Goal: Transaction & Acquisition: Book appointment/travel/reservation

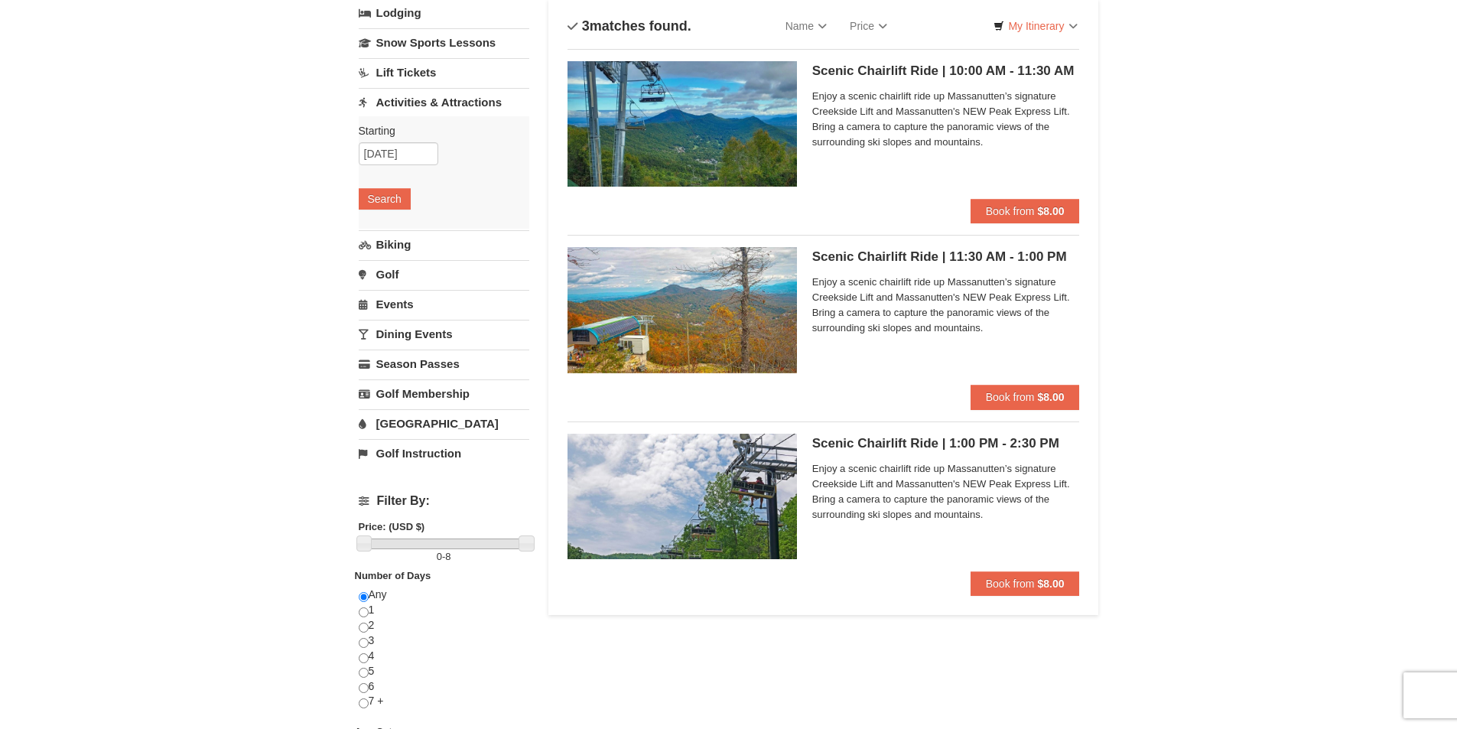
scroll to position [76, 0]
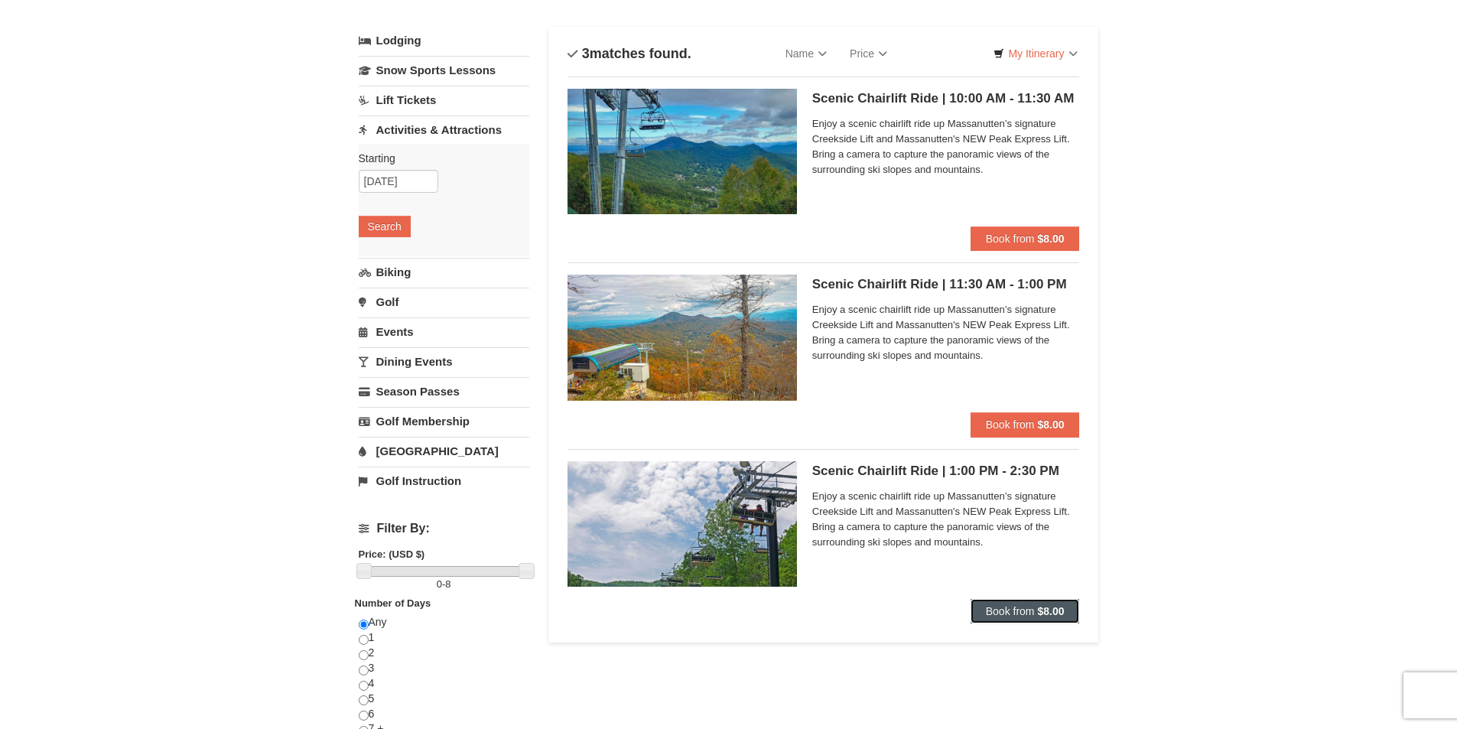
click at [1048, 602] on button "Book from $8.00" at bounding box center [1025, 611] width 109 height 24
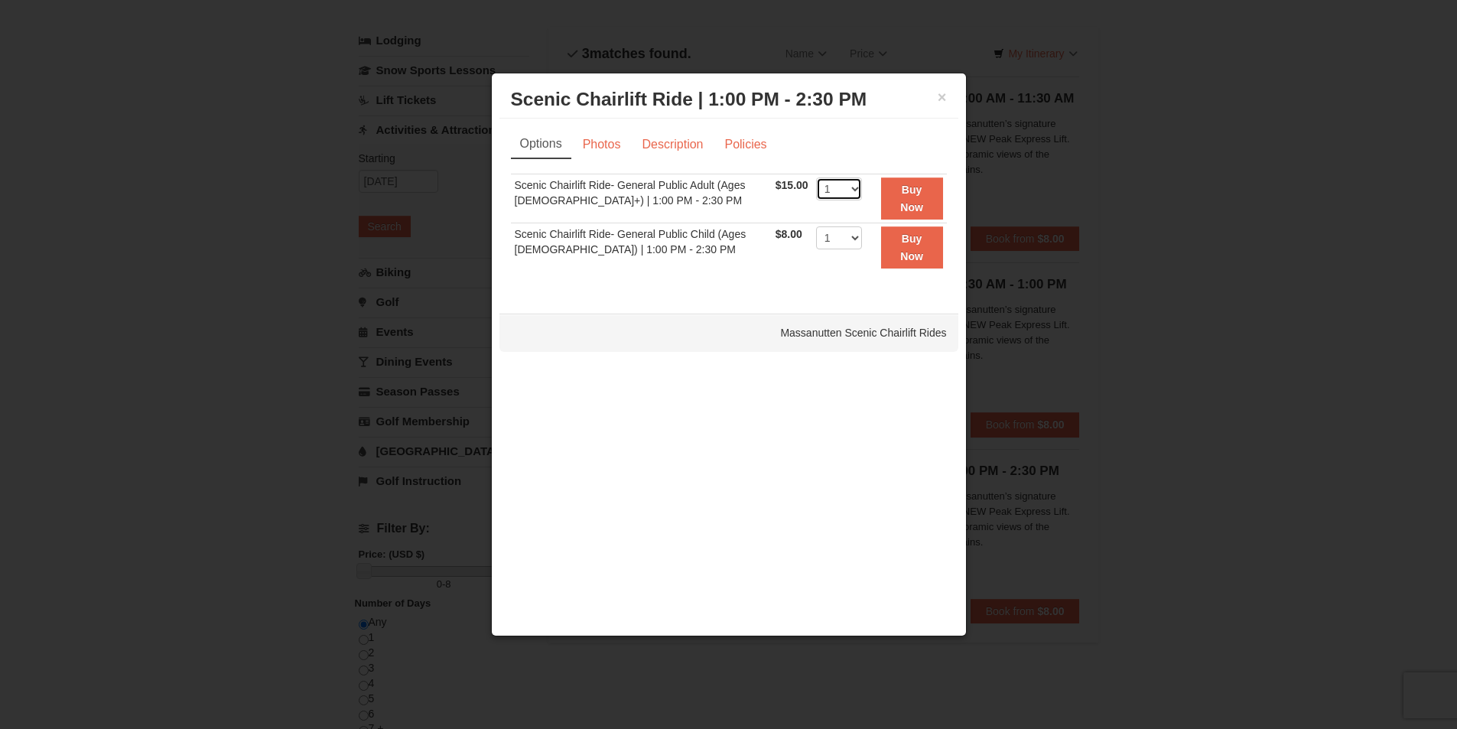
click at [847, 187] on select "1 2 3 4 5 6 7 8 9 10 11 12 13 14 15 16 17 18 19 20 21 22" at bounding box center [839, 188] width 46 height 23
select select "5"
click at [816, 177] on select "1 2 3 4 5 6 7 8 9 10 11 12 13 14 15 16 17 18 19 20 21 22" at bounding box center [839, 188] width 46 height 23
click at [904, 197] on button "Buy Now" at bounding box center [912, 198] width 62 height 42
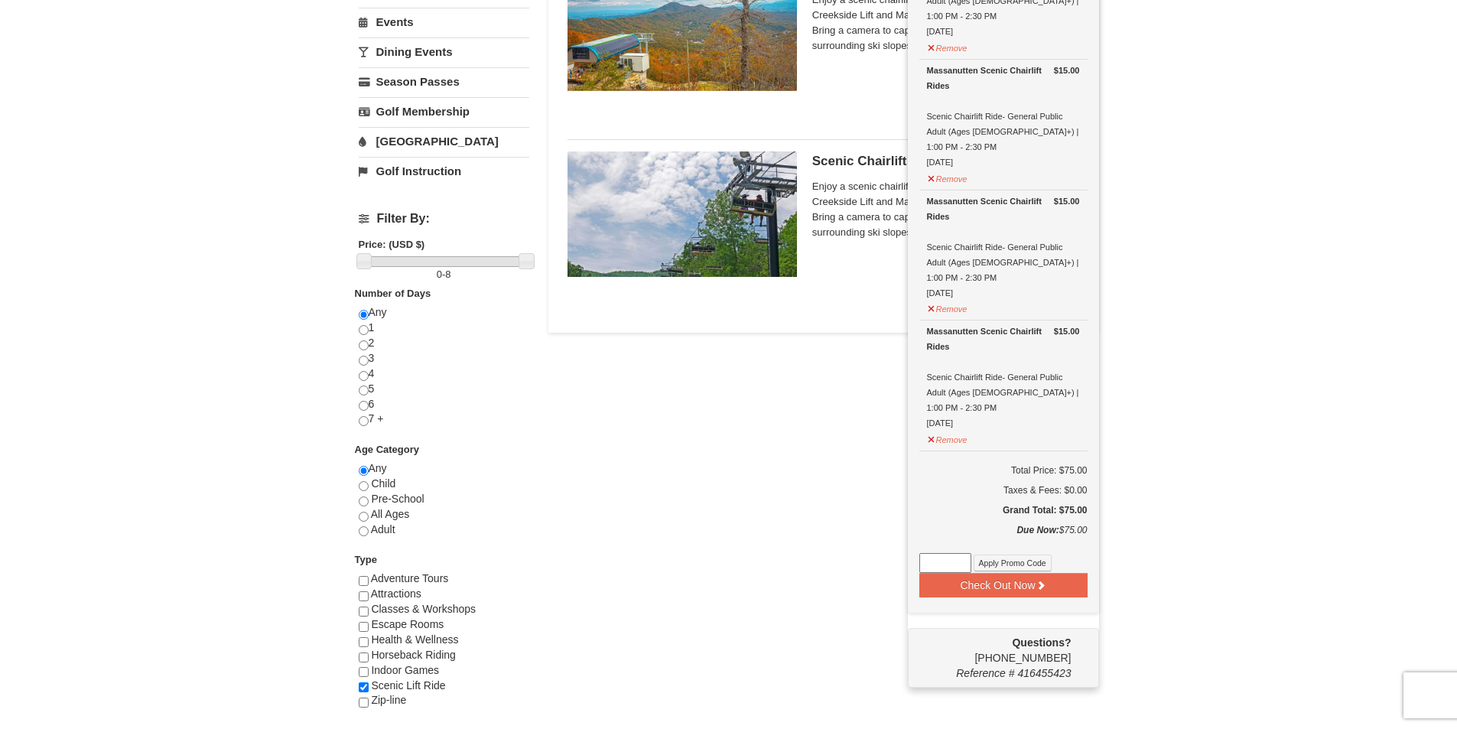
scroll to position [387, 0]
click at [1049, 572] on button "Check Out Now" at bounding box center [1003, 584] width 168 height 24
